Goal: Information Seeking & Learning: Learn about a topic

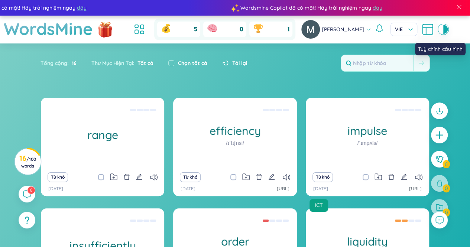
click at [422, 28] on icon at bounding box center [427, 28] width 10 height 0
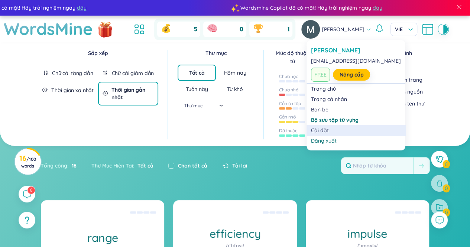
click at [319, 128] on link "Cài đặt" at bounding box center [356, 130] width 90 height 7
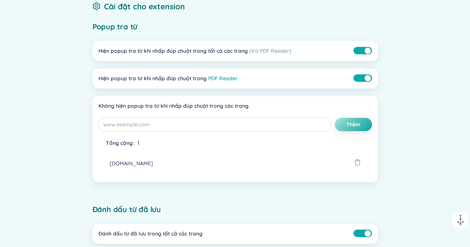
scroll to position [155, 0]
click at [220, 79] on link "PDF Reader" at bounding box center [223, 78] width 30 height 7
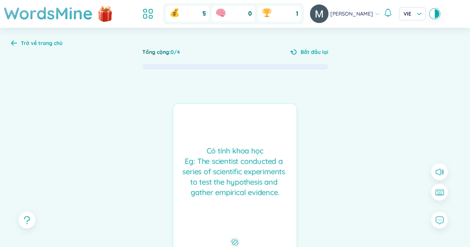
click at [314, 52] on span "Bắt đầu lại" at bounding box center [313, 52] width 27 height 8
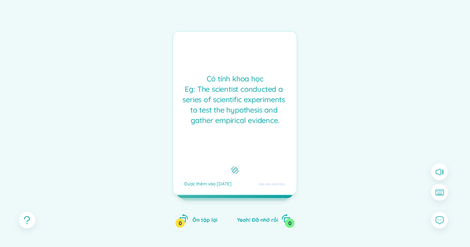
scroll to position [94, 0]
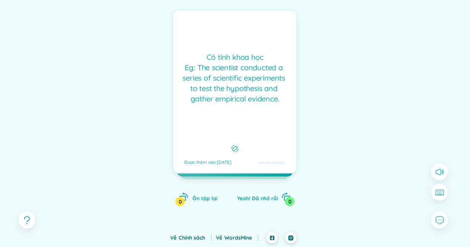
click at [269, 117] on div "Có tính khoa học Eg: The scientist conducted a series of scientific experiments…" at bounding box center [234, 91] width 125 height 164
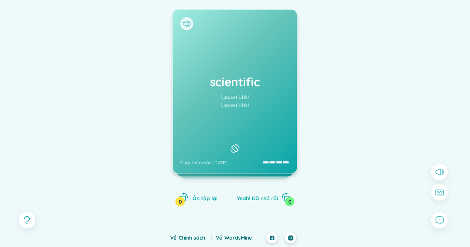
click at [269, 116] on div "scientific /ˌsaɪənˈtɪfɪk/ /ˌsaɪənˈtɪfɪk/ Được thêm vào [DATE]" at bounding box center [235, 91] width 124 height 163
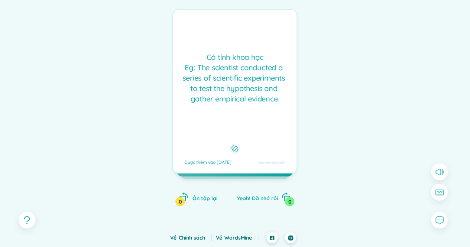
click at [269, 116] on div "Có tính khoa học Eg: The scientist conducted a series of scientific experiments…" at bounding box center [234, 91] width 125 height 164
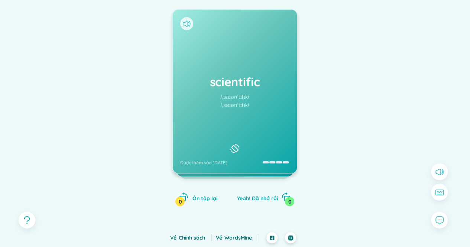
click at [186, 20] on icon at bounding box center [187, 23] width 8 height 7
click at [192, 21] on div at bounding box center [186, 23] width 13 height 13
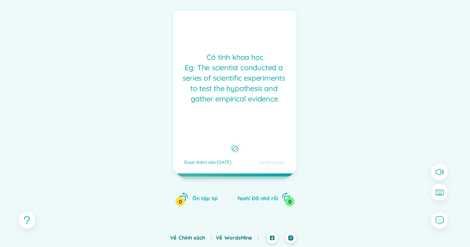
click at [233, 145] on icon at bounding box center [234, 148] width 7 height 9
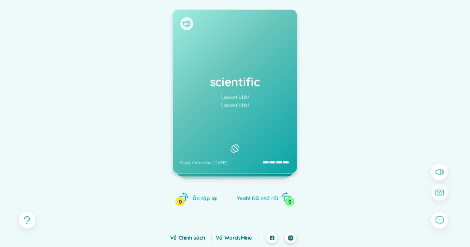
click at [289, 200] on div "0" at bounding box center [289, 201] width 9 height 9
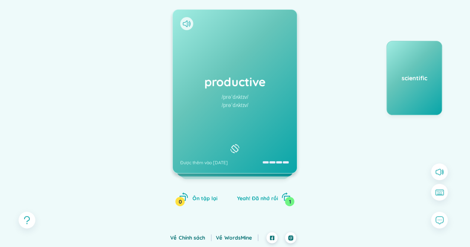
click at [255, 139] on div "productive /prəˈdʌktɪv/ /prəˈdʌktɪv/ Được thêm vào [DATE]" at bounding box center [235, 91] width 124 height 163
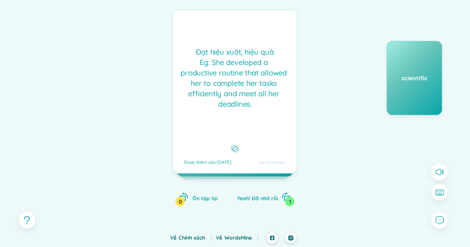
click at [258, 137] on div "Đạt hiệu xuât, hiệu quả Eg: She developed a productive routine that allowed her…" at bounding box center [234, 91] width 125 height 164
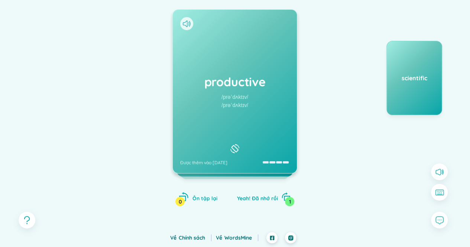
click at [179, 200] on div "0" at bounding box center [179, 201] width 9 height 9
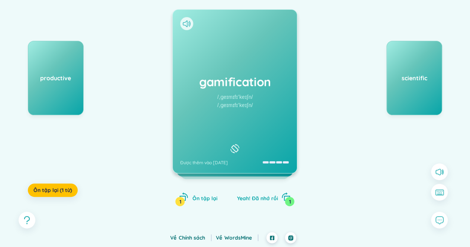
click at [190, 239] on link "Chính sách" at bounding box center [195, 237] width 33 height 7
click at [244, 240] on link "WordsMine" at bounding box center [241, 237] width 34 height 7
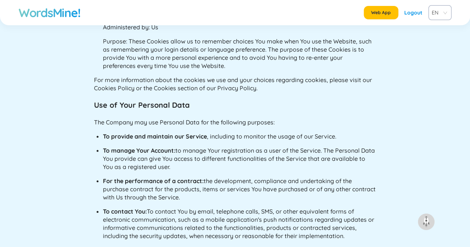
scroll to position [1188, 0]
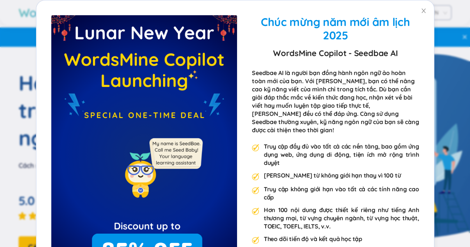
click at [334, 63] on div "Chúc mừng năm mới âm lịch 2025 WordsMine Copilot - Seedbae AI Seedbae AI là ngư…" at bounding box center [335, 136] width 167 height 242
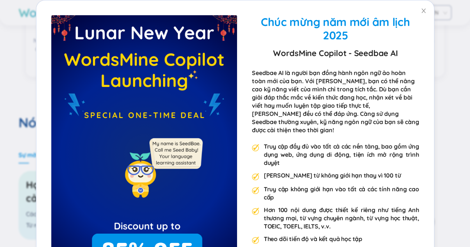
scroll to position [74, 0]
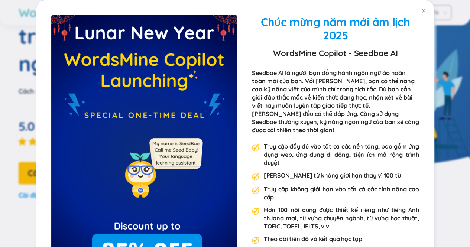
click at [6, 83] on div "Chúc mừng năm mới âm lịch 2025 WordsMine Copilot - Seedbae AI Seedbae AI là ngư…" at bounding box center [235, 123] width 470 height 247
